Goal: Find specific page/section: Find specific page/section

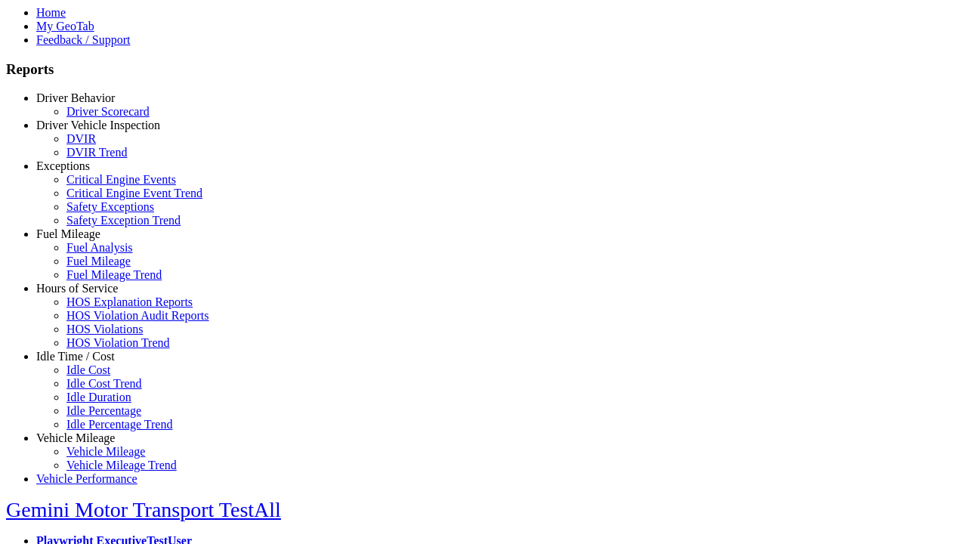
click at [87, 104] on link "Driver Behavior" at bounding box center [75, 97] width 79 height 13
click at [98, 118] on link "Driver Scorecard" at bounding box center [107, 111] width 83 height 13
